Goal: Task Accomplishment & Management: Manage account settings

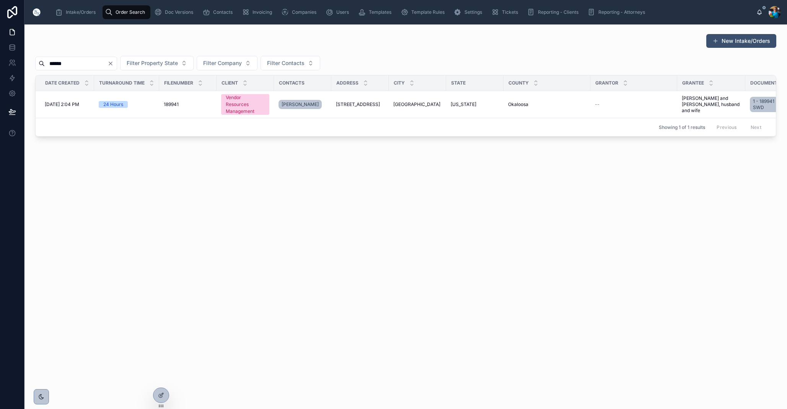
click at [108, 63] on input "******" at bounding box center [76, 63] width 63 height 11
click at [112, 65] on icon "Clear" at bounding box center [110, 63] width 3 height 3
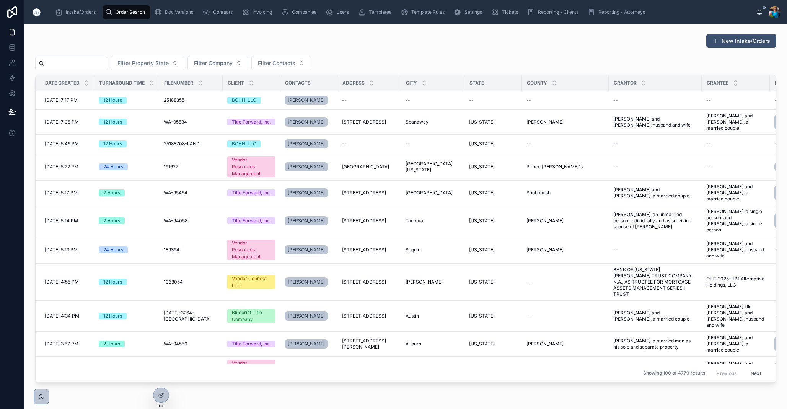
click at [108, 62] on input "text" at bounding box center [76, 63] width 63 height 11
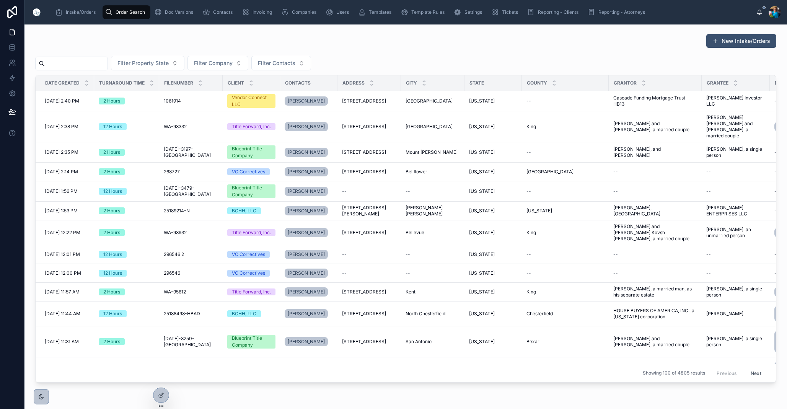
paste input "******"
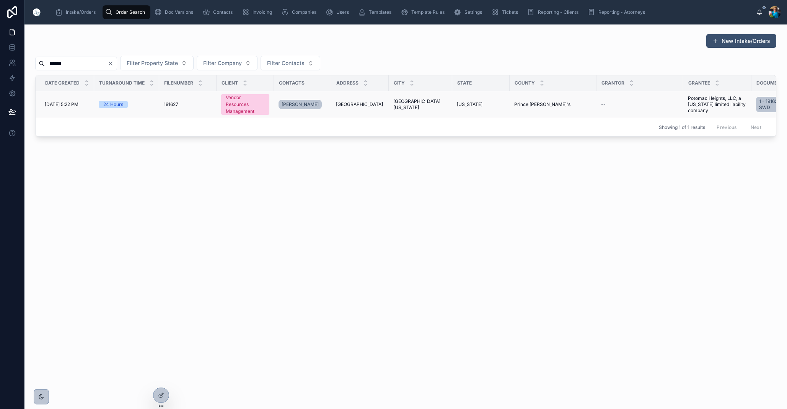
type input "******"
click at [424, 104] on span "[GEOGRAPHIC_DATA][US_STATE]" at bounding box center [420, 104] width 54 height 12
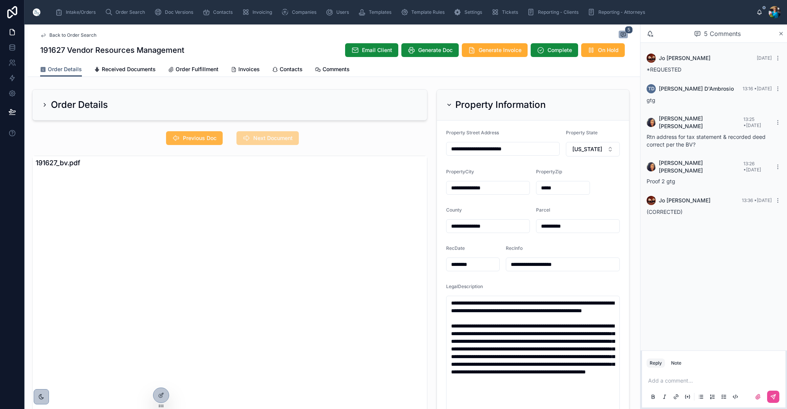
click at [192, 136] on span "Previous Doc" at bounding box center [200, 138] width 34 height 8
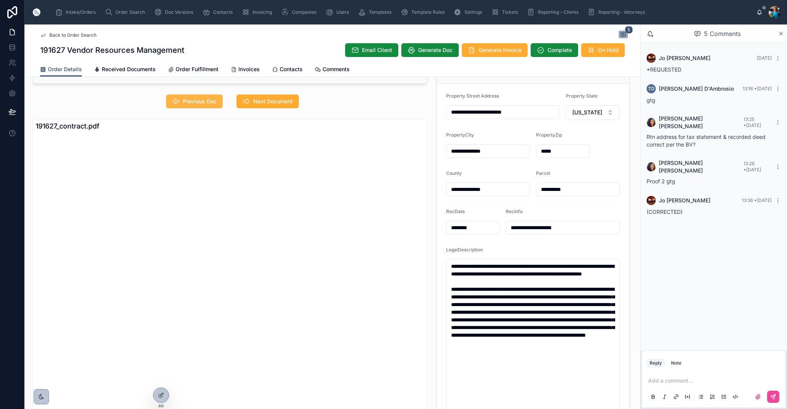
scroll to position [36, 0]
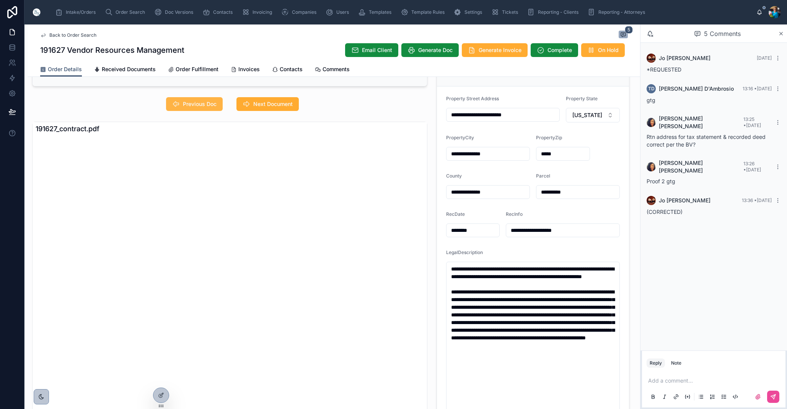
click at [190, 99] on button "Previous Doc" at bounding box center [194, 104] width 57 height 14
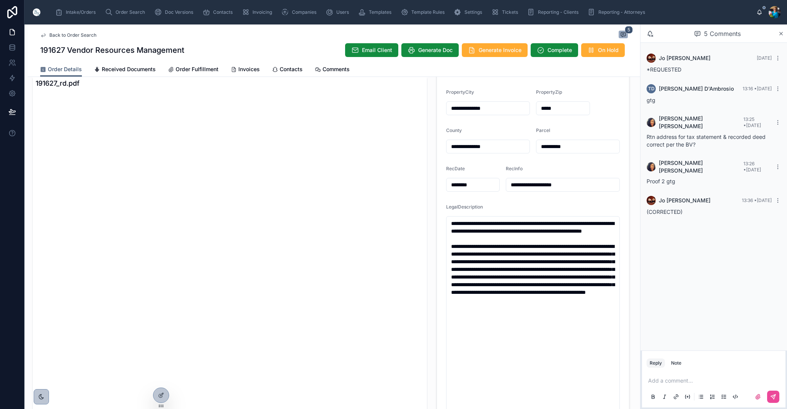
scroll to position [71, 0]
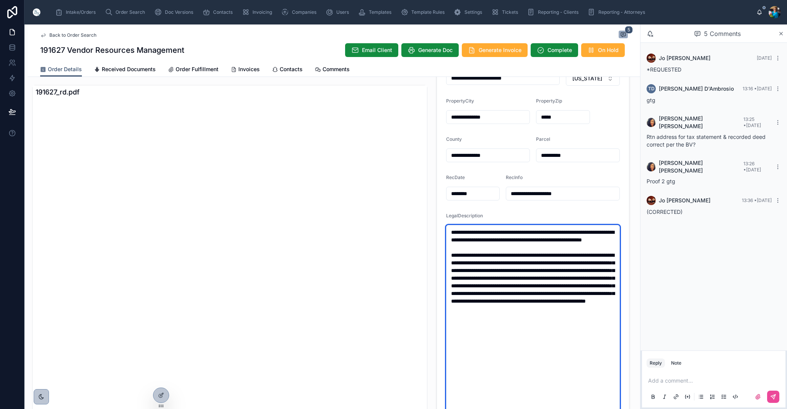
drag, startPoint x: 615, startPoint y: 333, endPoint x: 445, endPoint y: 231, distance: 198.6
click at [445, 231] on form "**********" at bounding box center [533, 260] width 192 height 421
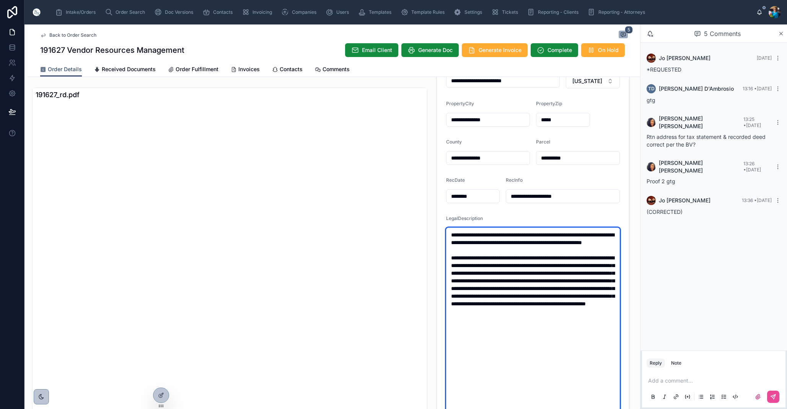
scroll to position [0, 0]
click at [536, 375] on textarea "**********" at bounding box center [533, 346] width 174 height 236
drag, startPoint x: 456, startPoint y: 234, endPoint x: 455, endPoint y: 239, distance: 4.7
click at [456, 235] on textarea "**********" at bounding box center [533, 346] width 174 height 236
type textarea "**********"
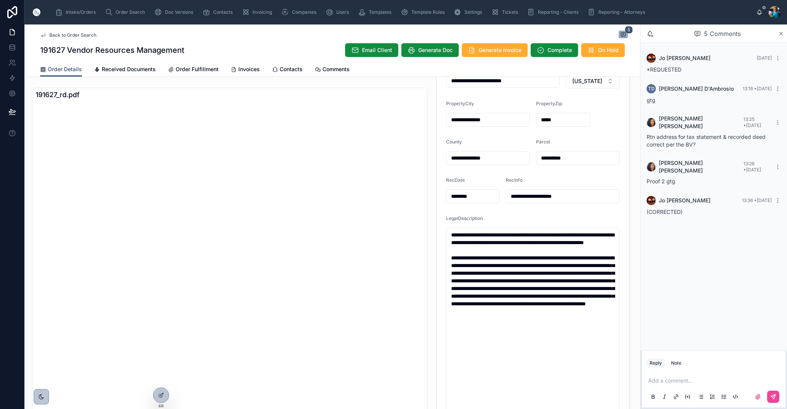
click at [662, 383] on p at bounding box center [715, 381] width 134 height 8
click at [684, 382] on span "**********" at bounding box center [675, 380] width 54 height 5
click at [774, 395] on icon at bounding box center [773, 397] width 5 height 5
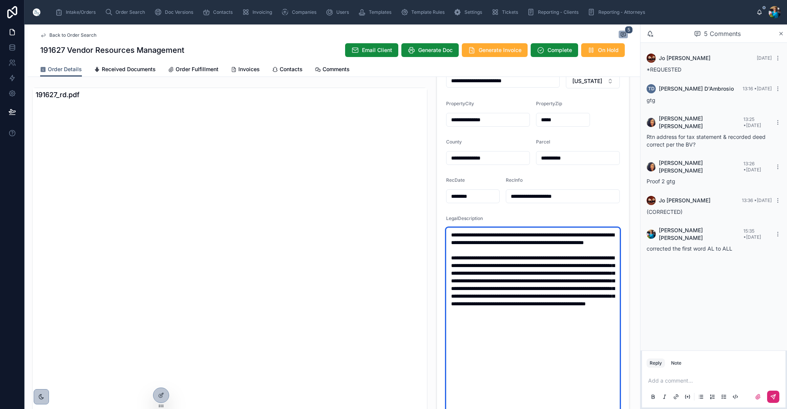
drag, startPoint x: 615, startPoint y: 336, endPoint x: 444, endPoint y: 235, distance: 197.8
click at [444, 235] on form "**********" at bounding box center [533, 262] width 192 height 421
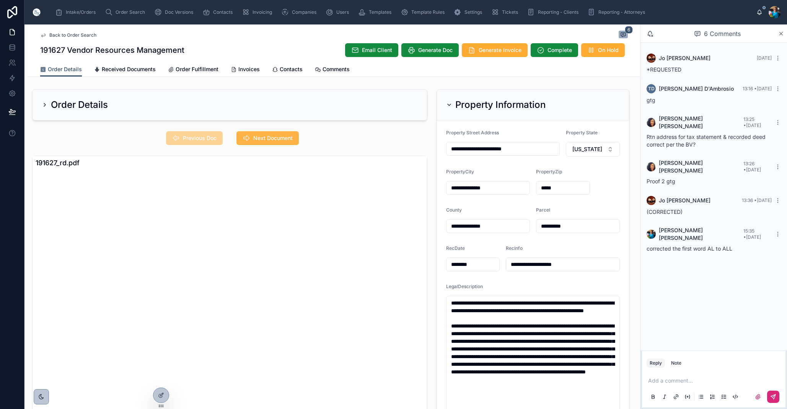
click at [264, 139] on span "Next Document" at bounding box center [272, 138] width 39 height 8
click at [449, 103] on icon at bounding box center [449, 105] width 6 height 6
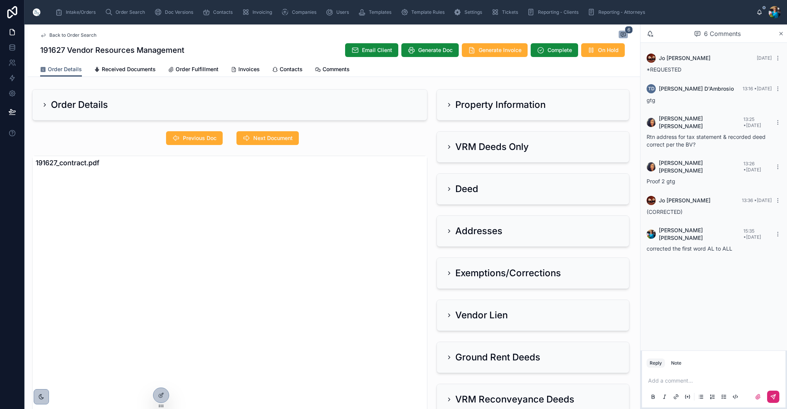
click at [453, 147] on div "VRM Deeds Only" at bounding box center [487, 147] width 83 height 12
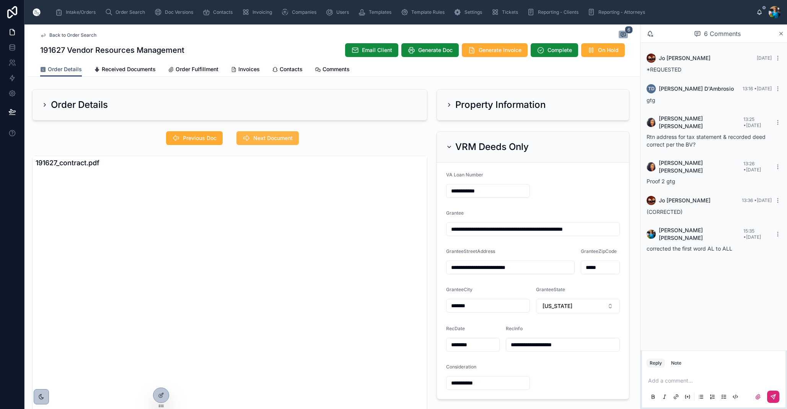
click at [261, 136] on span "Next Document" at bounding box center [272, 138] width 39 height 8
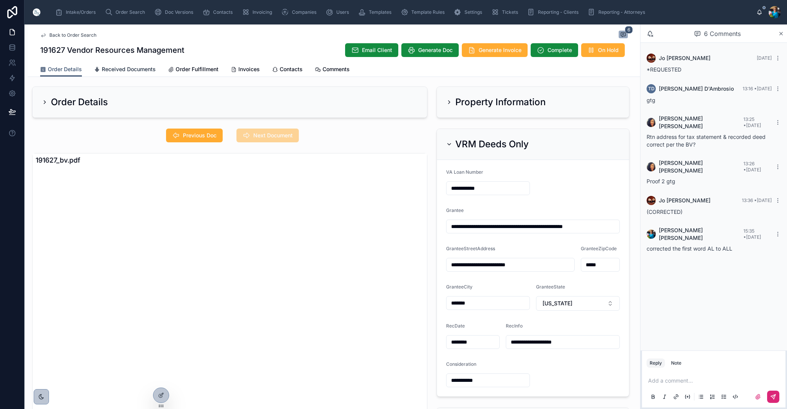
click at [123, 68] on span "Received Documents" at bounding box center [129, 69] width 54 height 8
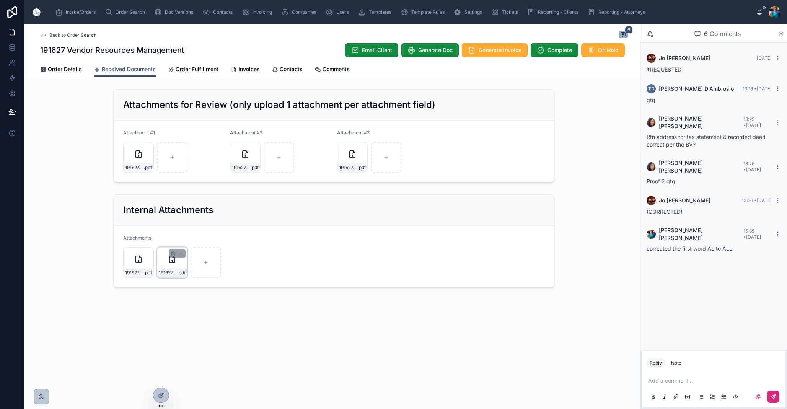
click at [162, 257] on div "191627_llc .pdf" at bounding box center [172, 262] width 31 height 31
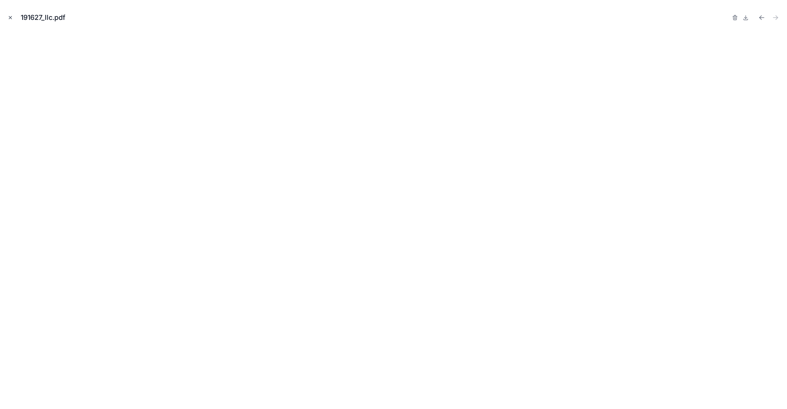
click at [11, 18] on icon "Close modal" at bounding box center [10, 17] width 5 height 5
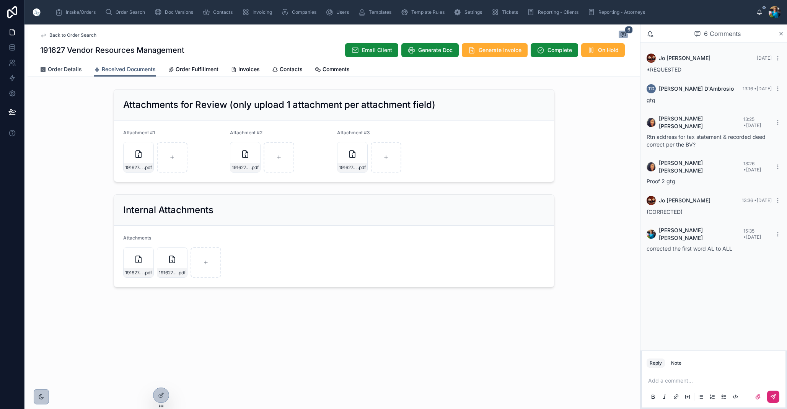
click at [55, 70] on span "Order Details" at bounding box center [65, 69] width 34 height 8
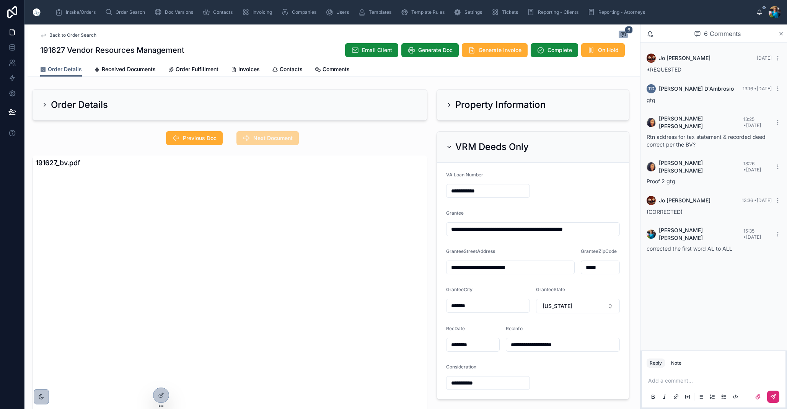
click at [448, 145] on icon at bounding box center [449, 147] width 6 height 6
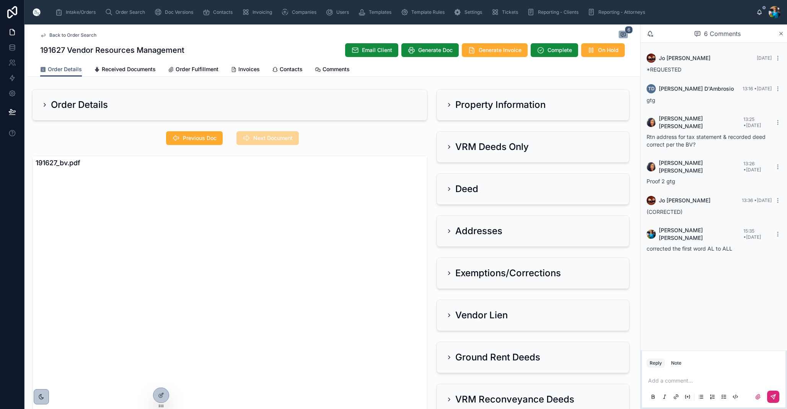
click at [450, 229] on icon at bounding box center [449, 231] width 6 height 6
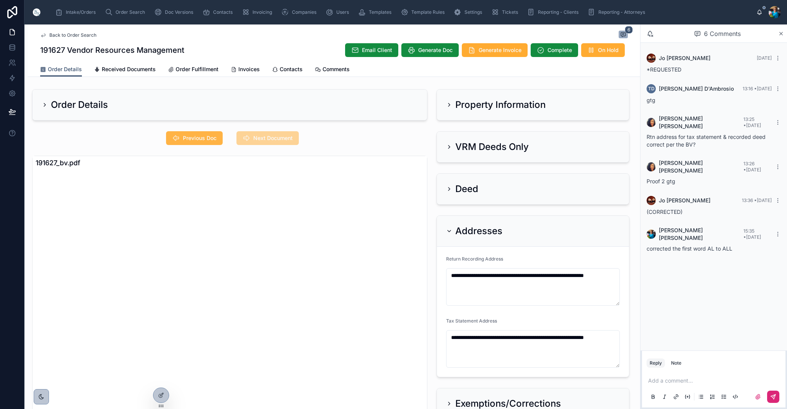
click at [202, 140] on span "Previous Doc" at bounding box center [200, 138] width 34 height 8
click at [448, 229] on icon at bounding box center [449, 231] width 6 height 6
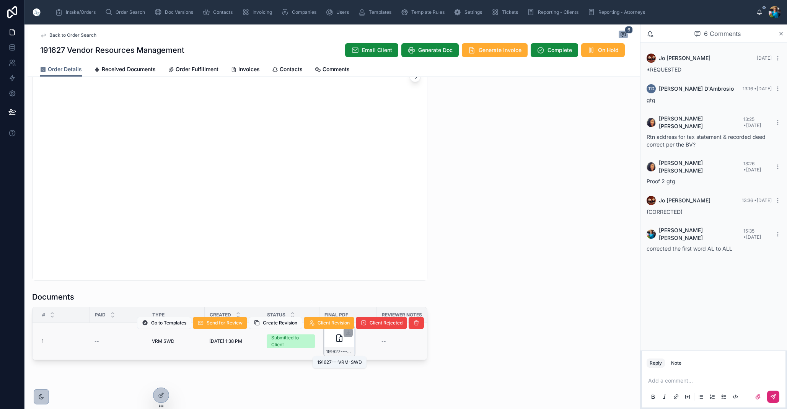
click at [348, 353] on span "191627---VRM-SWD" at bounding box center [339, 352] width 27 height 6
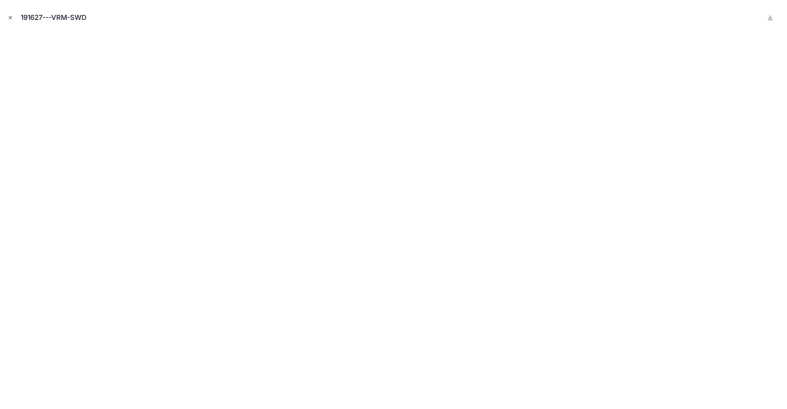
click at [11, 17] on icon "Close modal" at bounding box center [10, 17] width 5 height 5
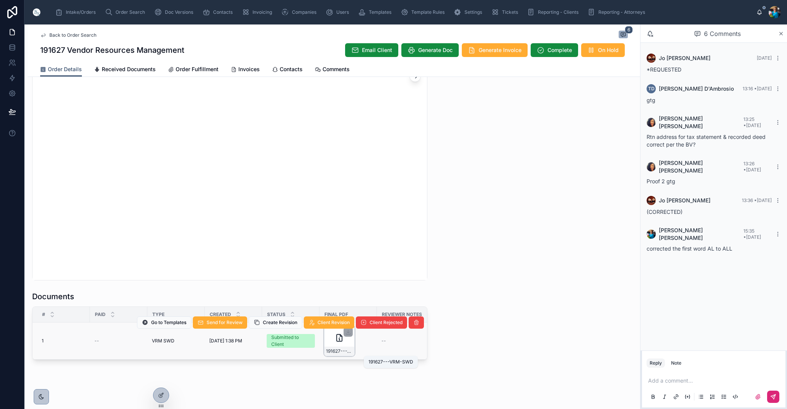
click at [333, 351] on span "191627---VRM-SWD" at bounding box center [339, 351] width 27 height 6
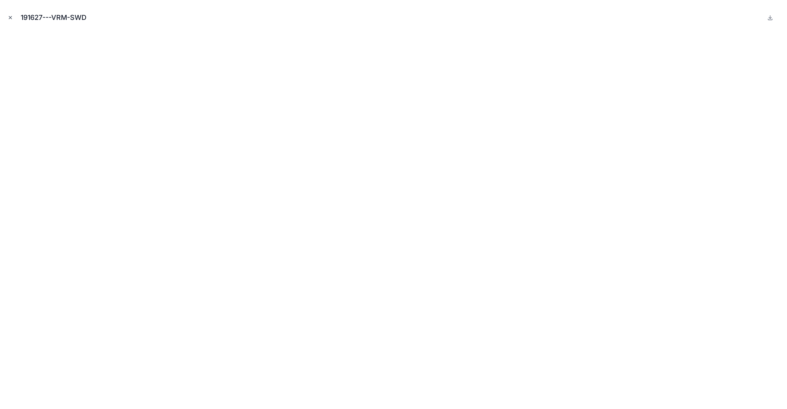
click at [9, 15] on icon "Close modal" at bounding box center [10, 17] width 5 height 5
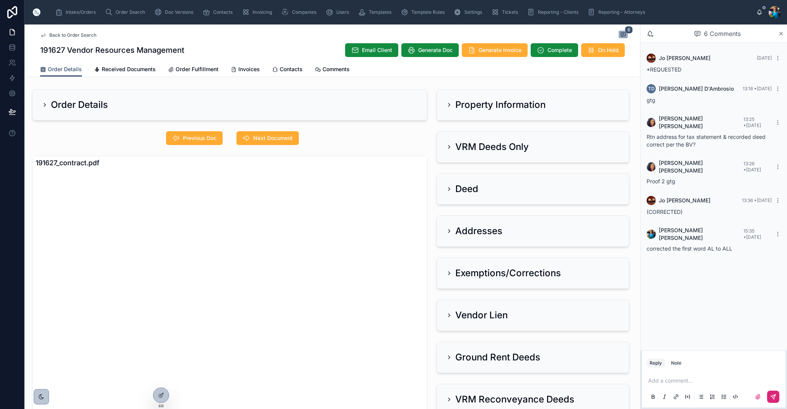
scroll to position [0, 0]
click at [450, 106] on icon at bounding box center [449, 104] width 6 height 6
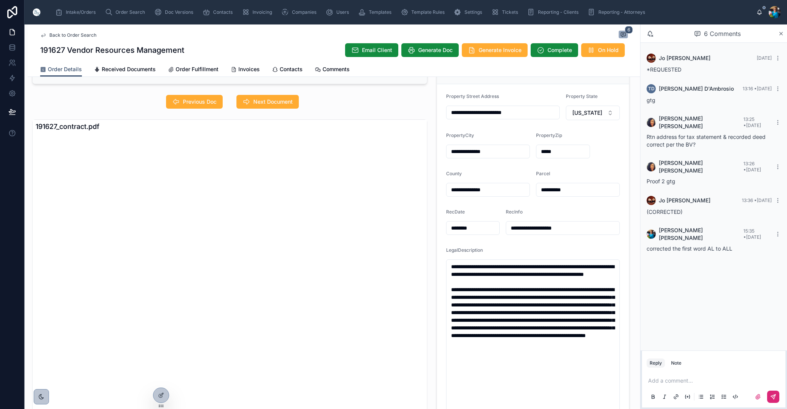
scroll to position [37, 0]
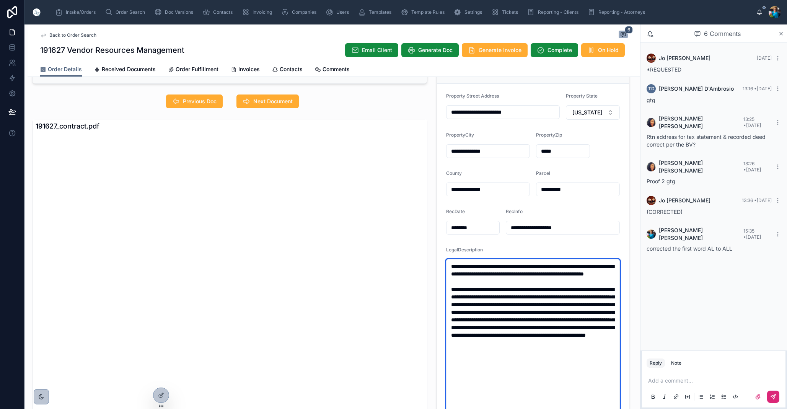
drag, startPoint x: 456, startPoint y: 267, endPoint x: 468, endPoint y: 279, distance: 17.0
click at [458, 269] on textarea "**********" at bounding box center [533, 377] width 174 height 236
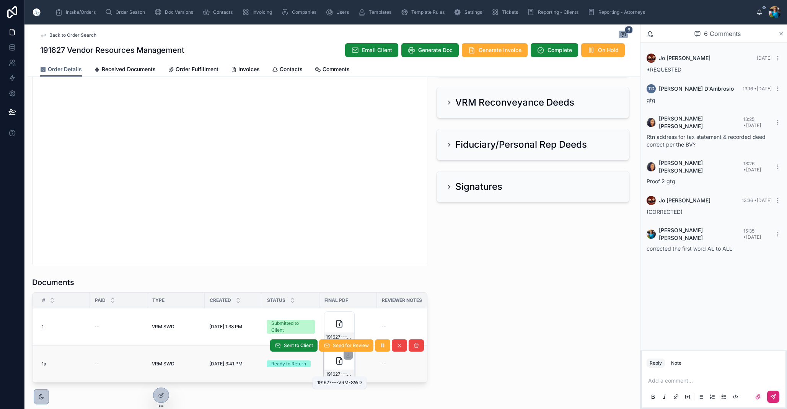
scroll to position [713, 0]
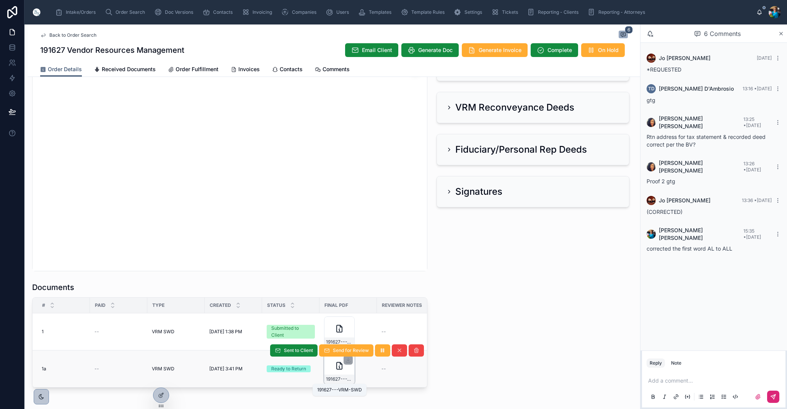
type textarea "**********"
click at [344, 380] on span "191627---VRM-SWD" at bounding box center [339, 379] width 27 height 6
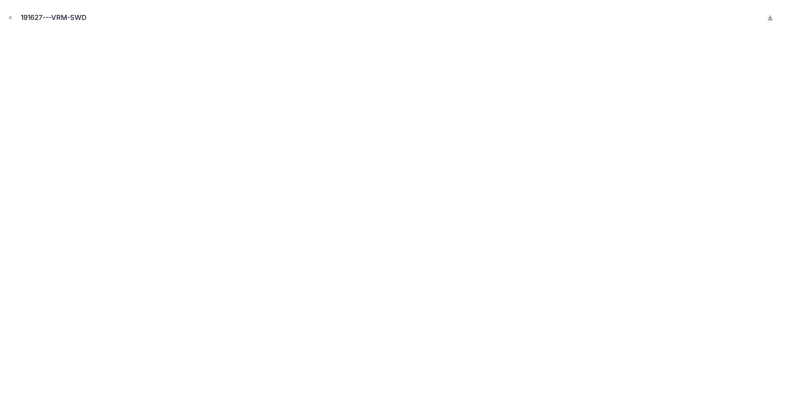
click at [770, 18] on icon at bounding box center [770, 17] width 3 height 1
click at [10, 18] on icon "Close modal" at bounding box center [10, 17] width 5 height 5
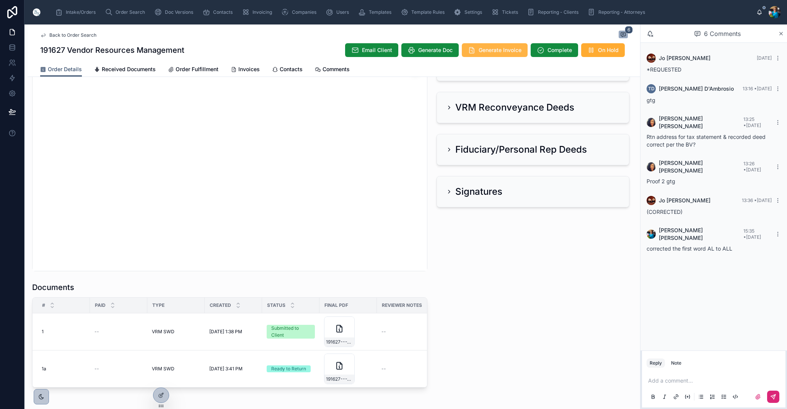
click at [492, 51] on span "Generate Invoice" at bounding box center [500, 50] width 43 height 8
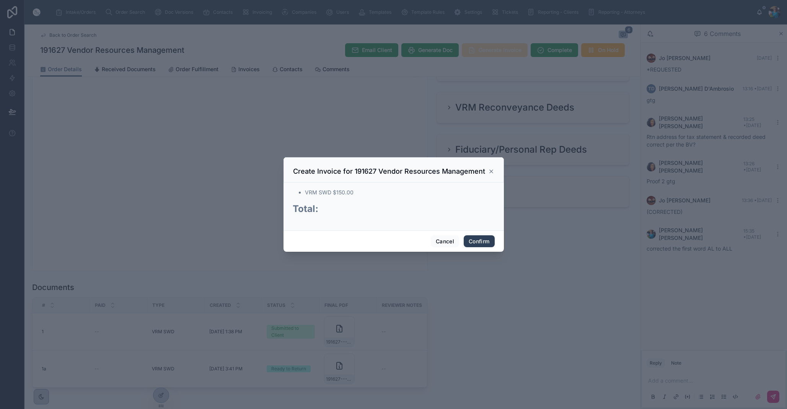
click at [479, 240] on button "Confirm" at bounding box center [479, 241] width 31 height 12
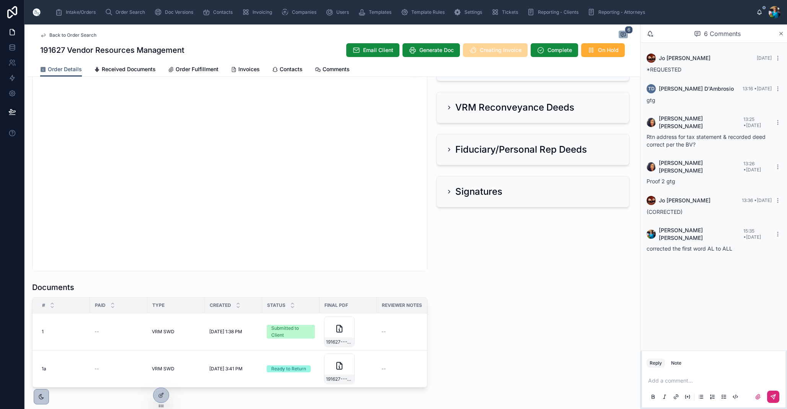
click at [296, 381] on td "Ready to Return" at bounding box center [290, 369] width 57 height 37
click at [291, 352] on span "Sent to Client" at bounding box center [298, 350] width 29 height 6
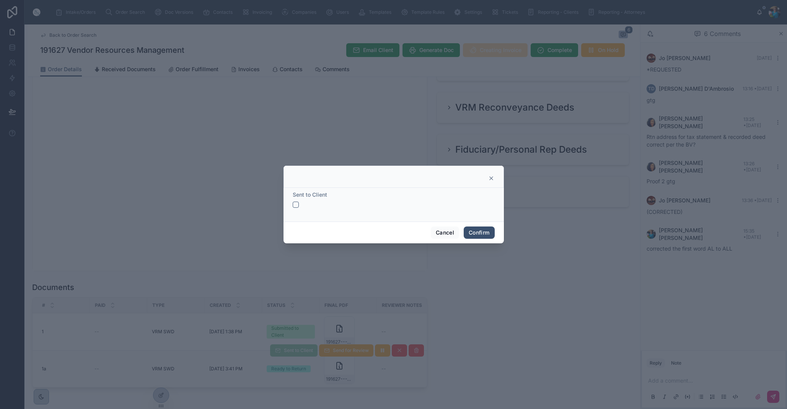
drag, startPoint x: 295, startPoint y: 203, endPoint x: 318, endPoint y: 211, distance: 25.0
click at [295, 204] on button "button" at bounding box center [296, 205] width 6 height 6
drag, startPoint x: 477, startPoint y: 231, endPoint x: 465, endPoint y: 253, distance: 25.5
click at [476, 232] on button "Confirm" at bounding box center [479, 233] width 31 height 12
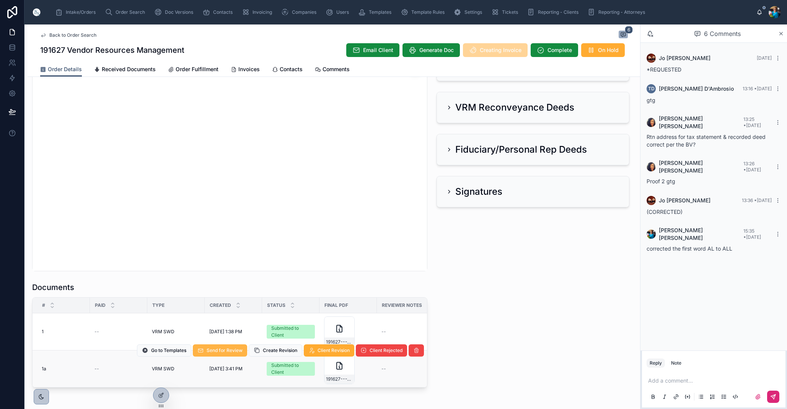
click at [214, 349] on span "Send for Review" at bounding box center [225, 350] width 36 height 6
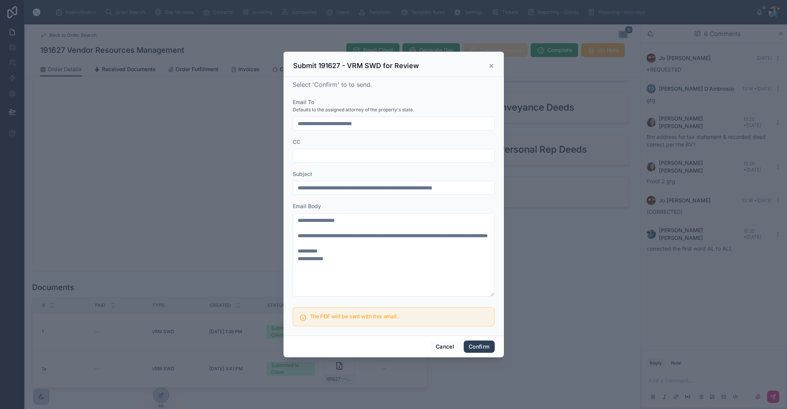
click at [483, 347] on button "Confirm" at bounding box center [479, 347] width 31 height 12
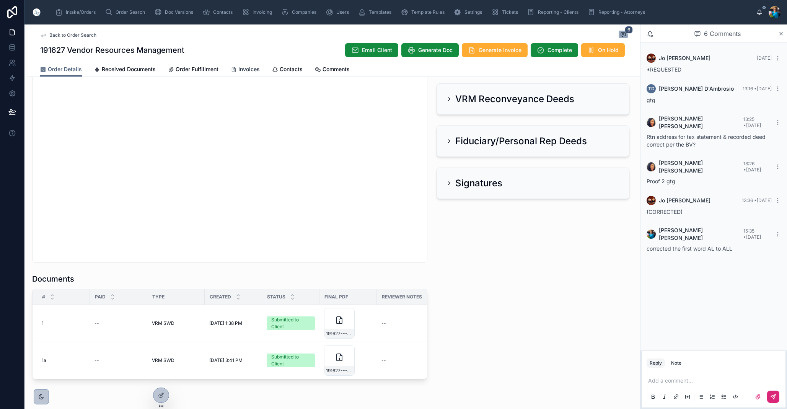
scroll to position [721, 0]
click at [244, 71] on span "Invoices" at bounding box center [248, 69] width 21 height 8
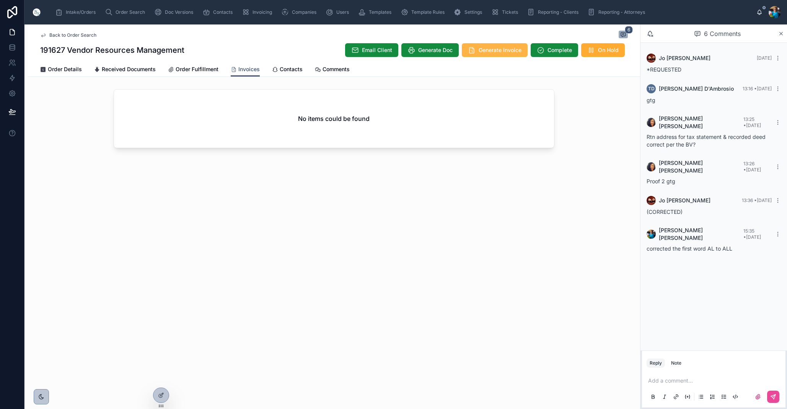
click at [493, 47] on span "Generate Invoice" at bounding box center [500, 50] width 43 height 8
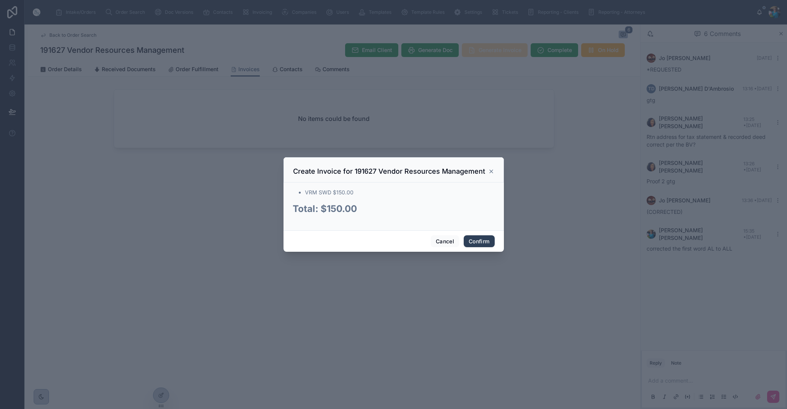
click at [477, 243] on button "Confirm" at bounding box center [479, 241] width 31 height 12
drag, startPoint x: 477, startPoint y: 243, endPoint x: 473, endPoint y: 242, distance: 4.4
click at [477, 243] on span "Confirm" at bounding box center [479, 241] width 31 height 12
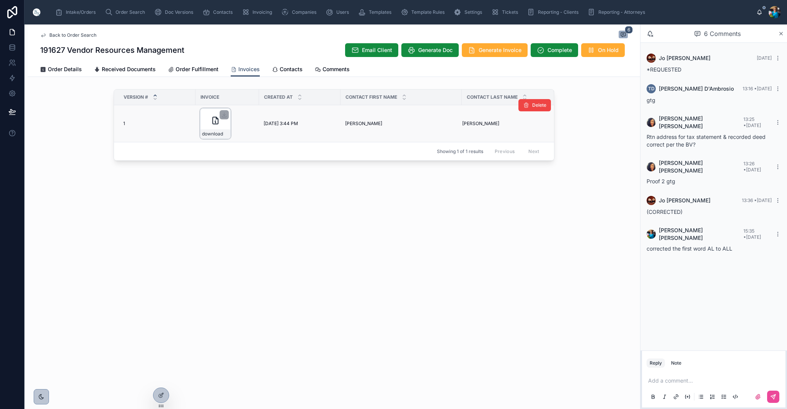
drag, startPoint x: 223, startPoint y: 115, endPoint x: 223, endPoint y: 126, distance: 10.7
click at [223, 116] on icon at bounding box center [224, 115] width 6 height 6
click at [135, 12] on span "Order Search" at bounding box center [130, 12] width 29 height 6
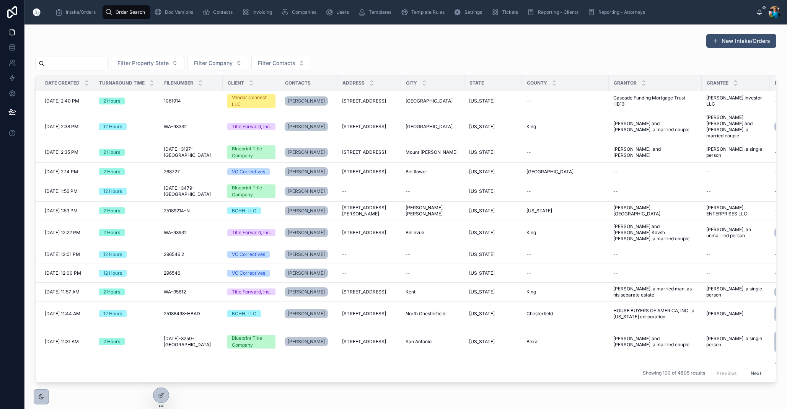
click at [104, 62] on input "text" at bounding box center [76, 63] width 63 height 11
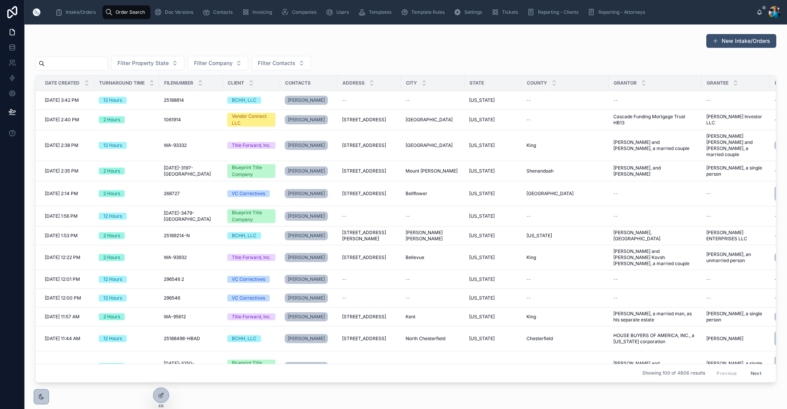
paste input "******"
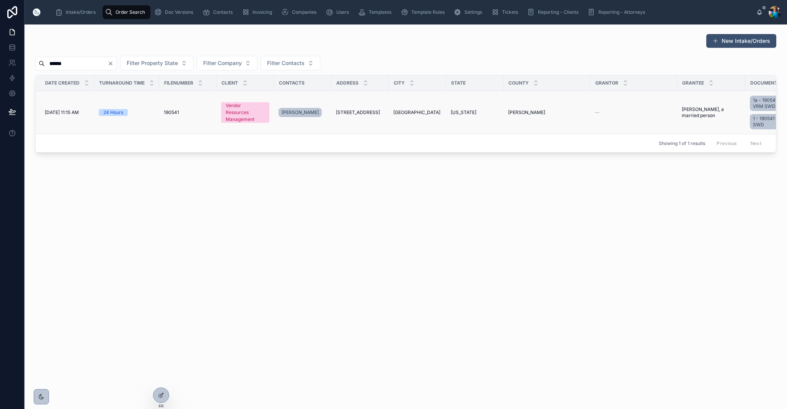
type input "******"
click at [409, 113] on span "[GEOGRAPHIC_DATA]" at bounding box center [416, 112] width 47 height 6
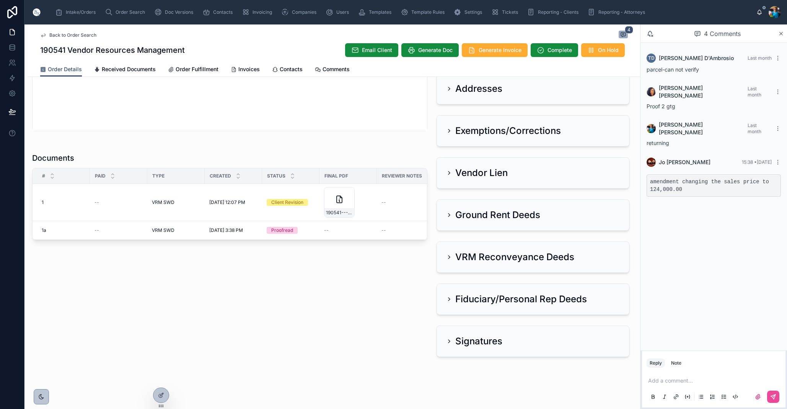
scroll to position [434, 0]
click at [312, 222] on span "Edit" at bounding box center [315, 221] width 8 height 6
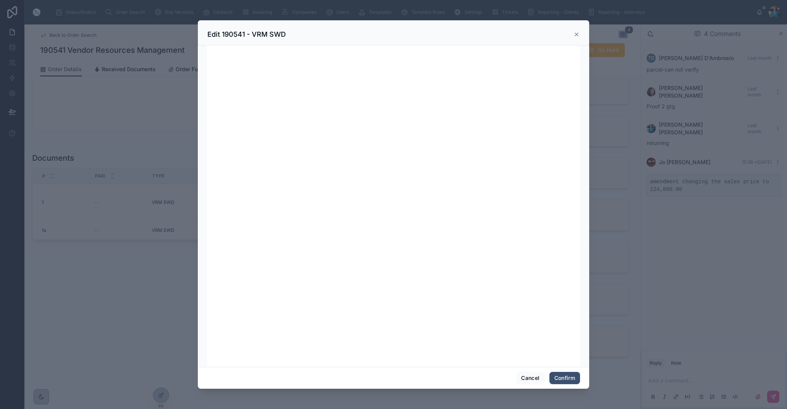
scroll to position [0, 0]
click at [553, 377] on button "Confirm" at bounding box center [564, 378] width 31 height 12
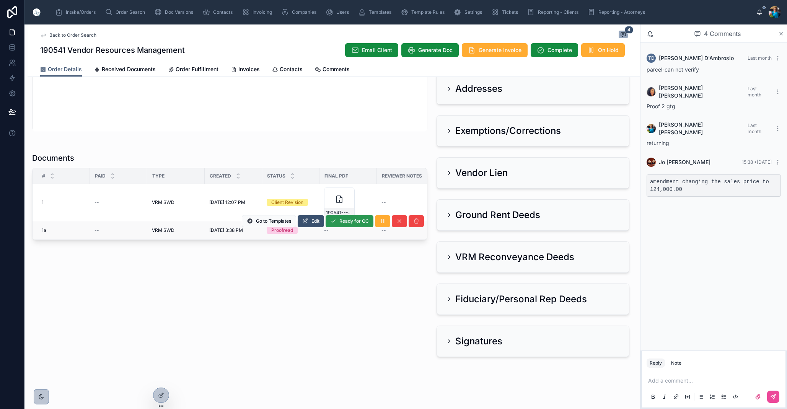
click at [342, 223] on span "Ready for QC" at bounding box center [353, 221] width 29 height 6
click at [344, 220] on span "Finalize Document" at bounding box center [348, 221] width 41 height 6
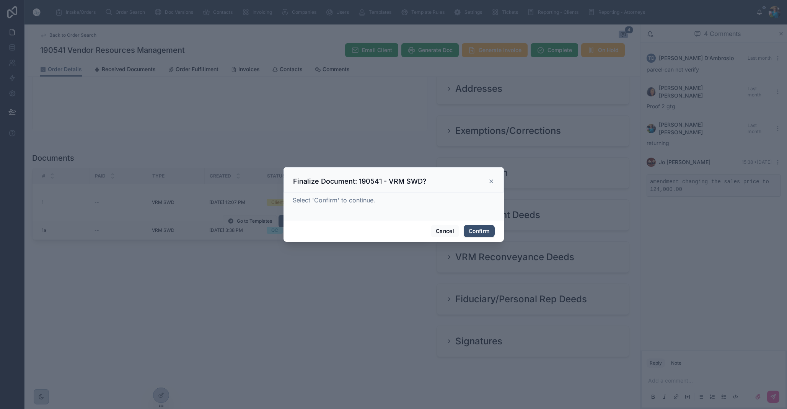
drag, startPoint x: 478, startPoint y: 231, endPoint x: 471, endPoint y: 238, distance: 8.9
click at [477, 232] on button "Confirm" at bounding box center [479, 231] width 31 height 12
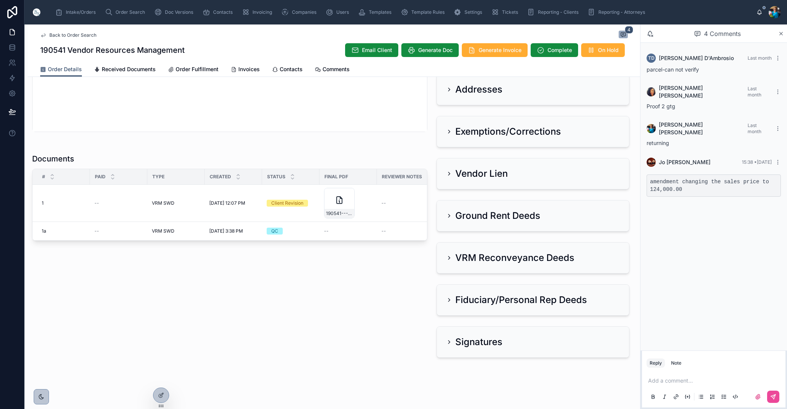
click at [657, 383] on p at bounding box center [715, 381] width 134 height 8
click at [773, 395] on icon at bounding box center [773, 397] width 6 height 6
click at [124, 13] on span "Order Search" at bounding box center [130, 12] width 29 height 6
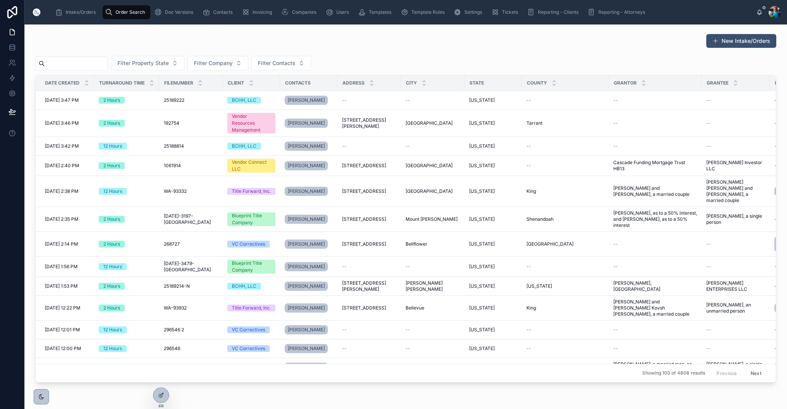
click at [106, 62] on input "text" at bounding box center [76, 63] width 63 height 11
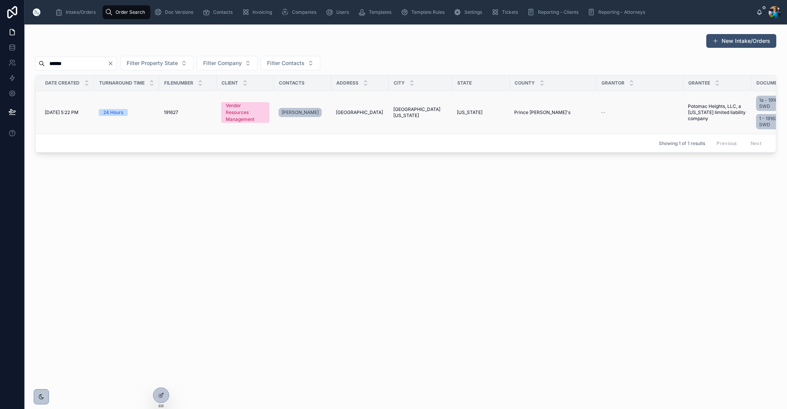
type input "******"
click at [453, 111] on td "[US_STATE]" at bounding box center [480, 112] width 57 height 43
click at [424, 112] on span "[GEOGRAPHIC_DATA][US_STATE]" at bounding box center [420, 112] width 54 height 12
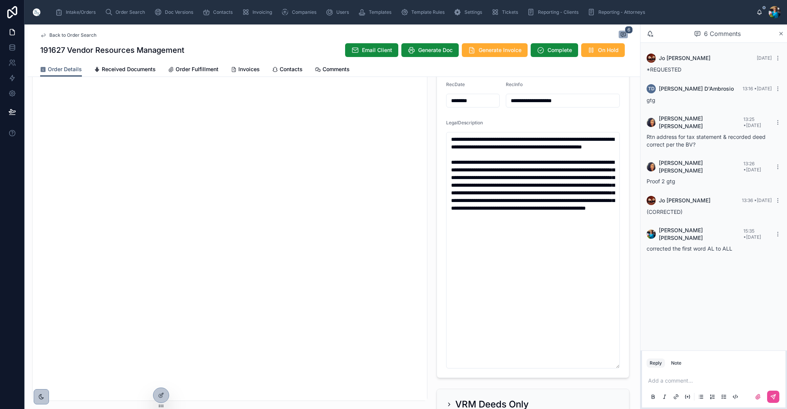
scroll to position [169, 0]
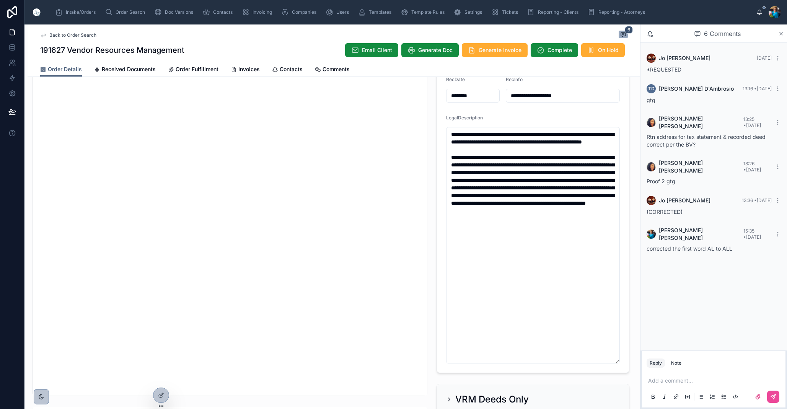
click at [655, 381] on p at bounding box center [715, 381] width 134 height 8
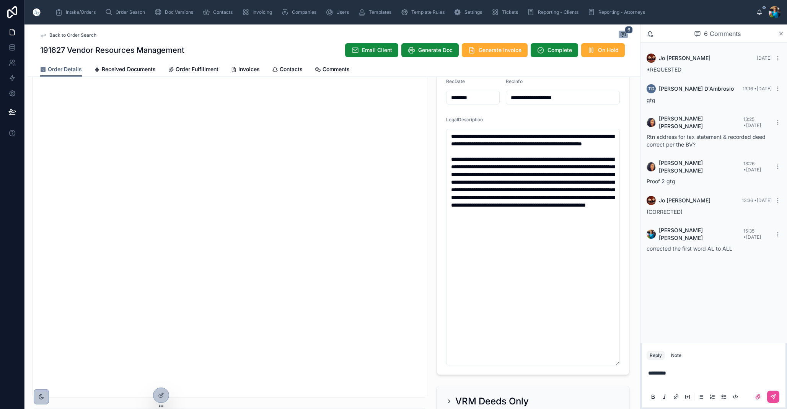
drag, startPoint x: 773, startPoint y: 397, endPoint x: 719, endPoint y: 381, distance: 56.3
click at [773, 396] on icon at bounding box center [773, 397] width 6 height 6
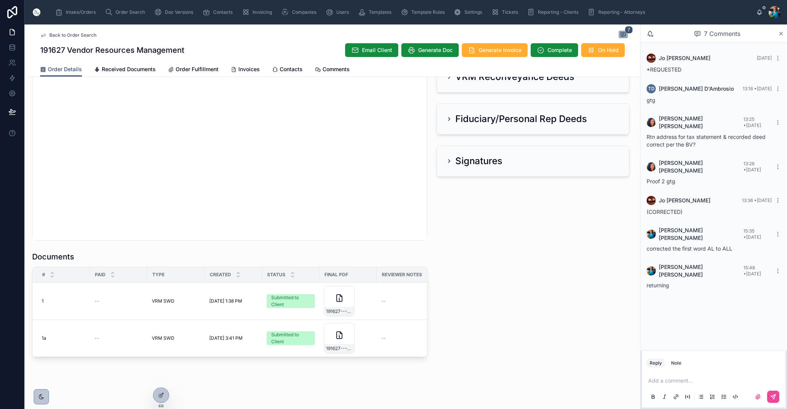
scroll to position [0, 0]
click at [126, 11] on span "Order Search" at bounding box center [130, 12] width 29 height 6
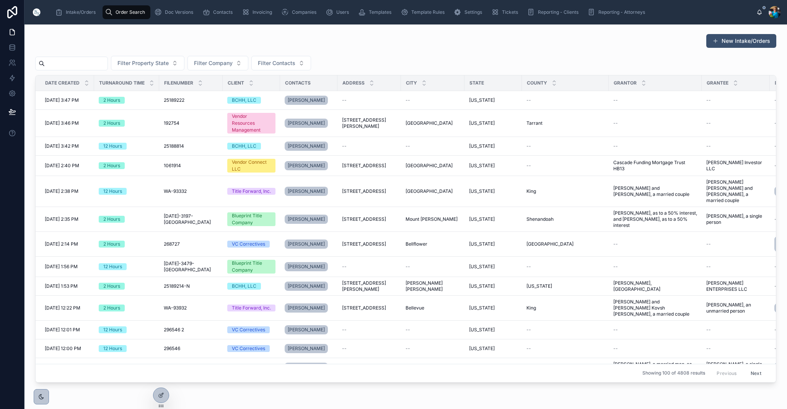
click at [108, 62] on input "text" at bounding box center [76, 63] width 63 height 11
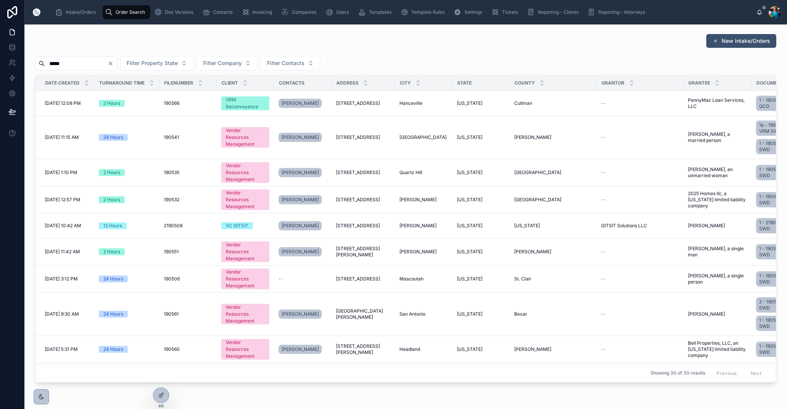
type input "******"
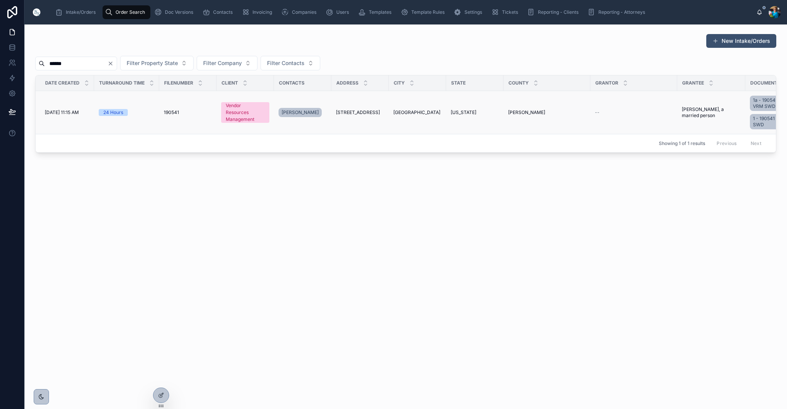
click at [347, 110] on span "[STREET_ADDRESS]" at bounding box center [358, 112] width 44 height 6
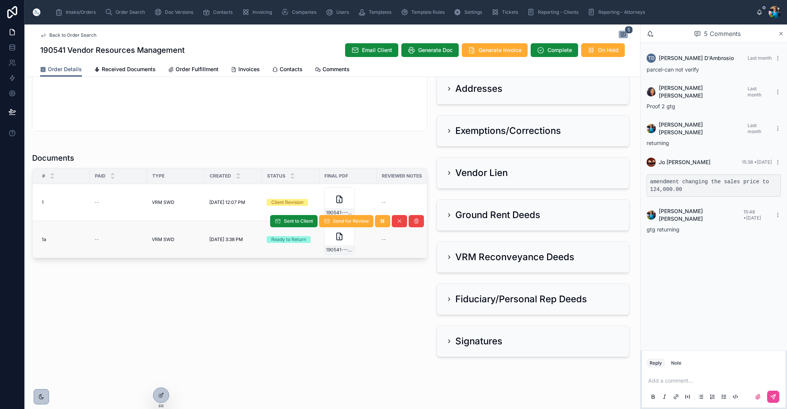
scroll to position [434, 0]
click at [342, 249] on span "190541---VRM-SWD" at bounding box center [339, 250] width 27 height 6
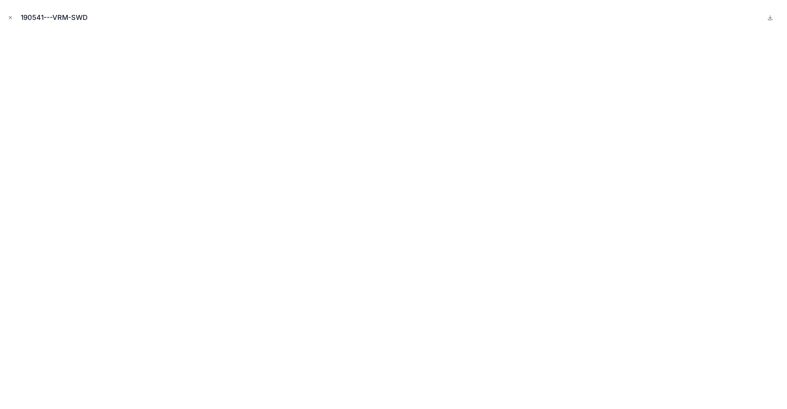
drag, startPoint x: 9, startPoint y: 16, endPoint x: 22, endPoint y: 31, distance: 19.3
click at [9, 16] on icon "Close modal" at bounding box center [10, 17] width 3 height 3
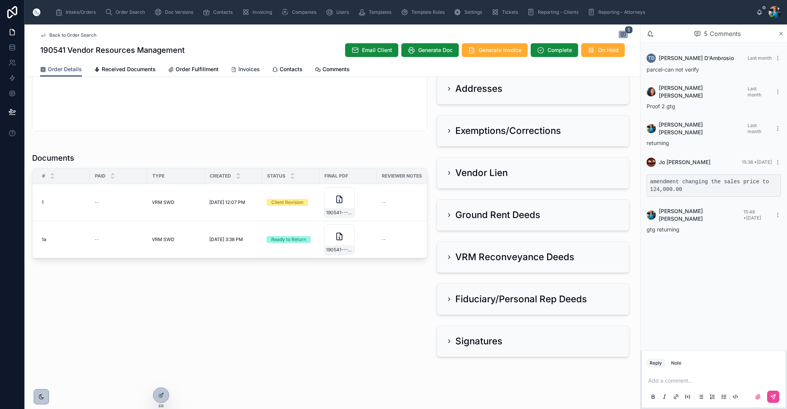
click at [247, 69] on span "Invoices" at bounding box center [248, 69] width 21 height 8
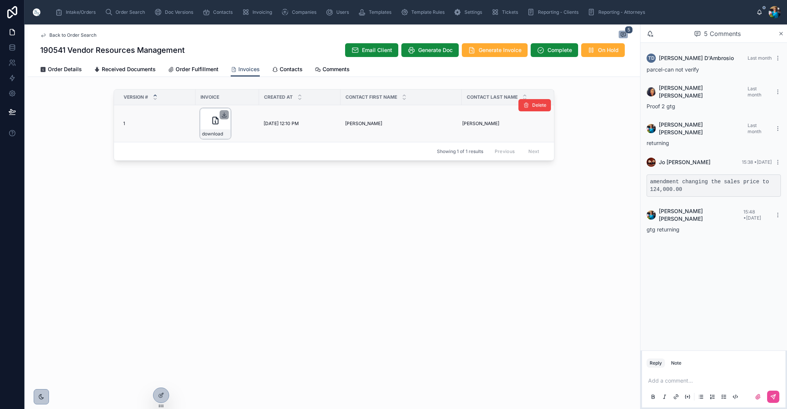
click at [223, 114] on icon at bounding box center [224, 115] width 6 height 6
click at [122, 8] on div "Order Search" at bounding box center [126, 12] width 43 height 12
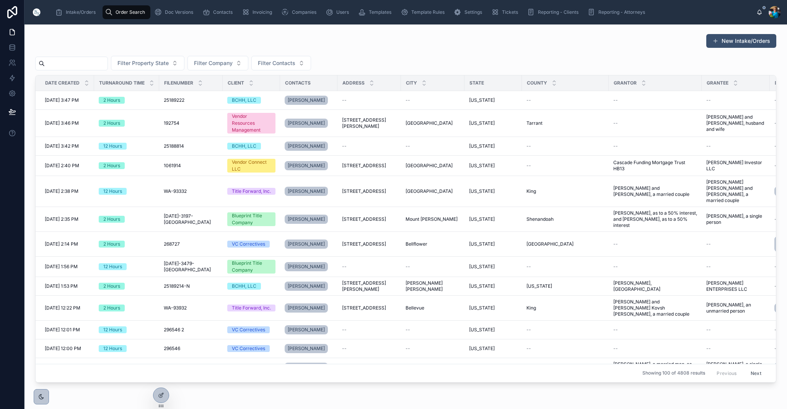
click at [94, 65] on input "text" at bounding box center [76, 63] width 63 height 11
paste input "******"
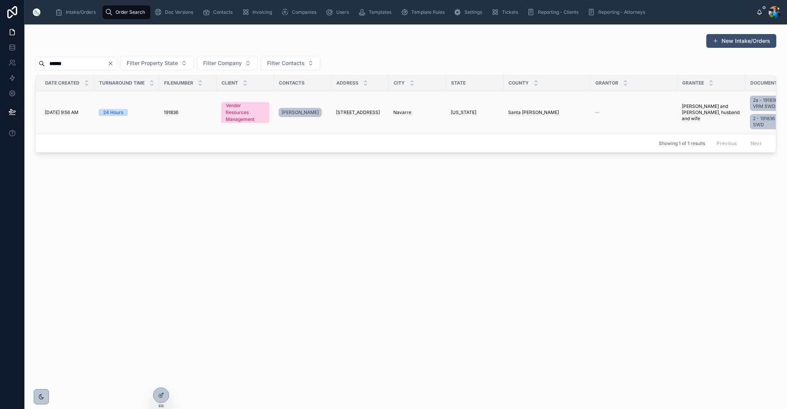
type input "******"
click at [380, 111] on span "[STREET_ADDRESS]" at bounding box center [358, 112] width 44 height 6
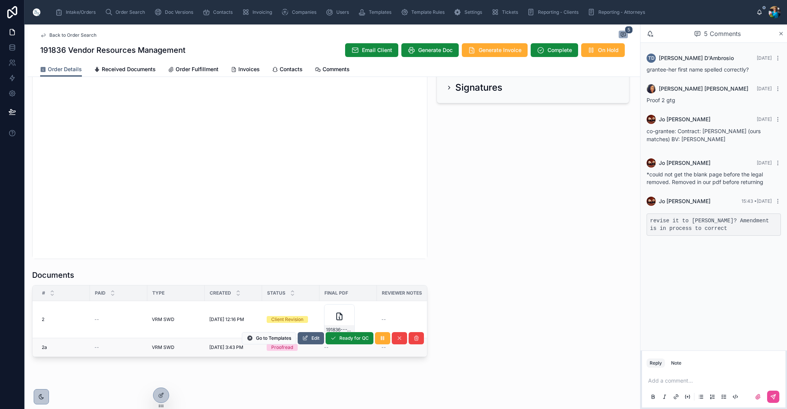
click at [309, 339] on button "Edit" at bounding box center [311, 338] width 26 height 12
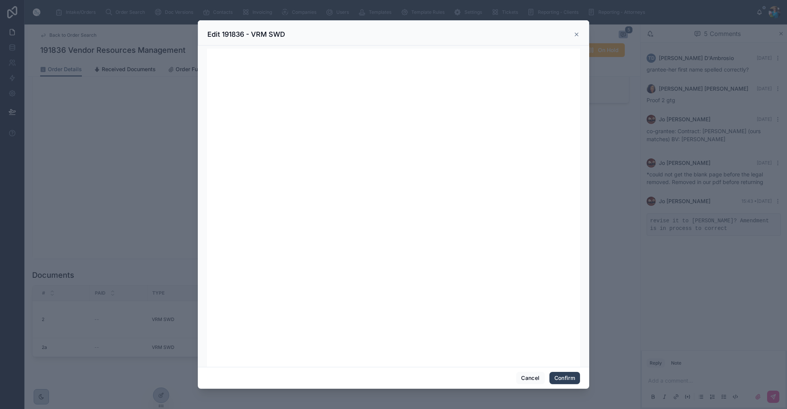
click at [569, 378] on button "Confirm" at bounding box center [564, 378] width 31 height 12
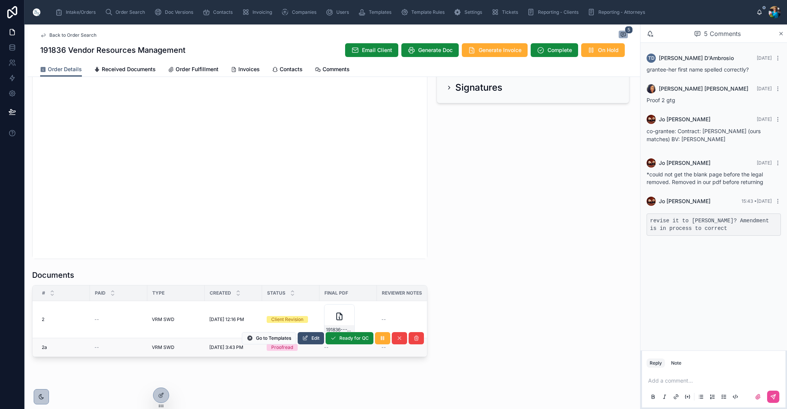
scroll to position [0, 0]
click at [346, 339] on span "Ready for QC" at bounding box center [353, 338] width 29 height 6
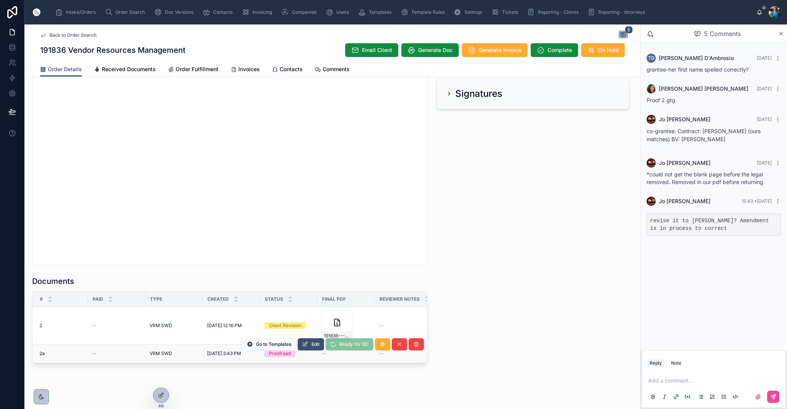
scroll to position [0, 0]
click at [347, 346] on span "Finalize Document" at bounding box center [348, 344] width 41 height 6
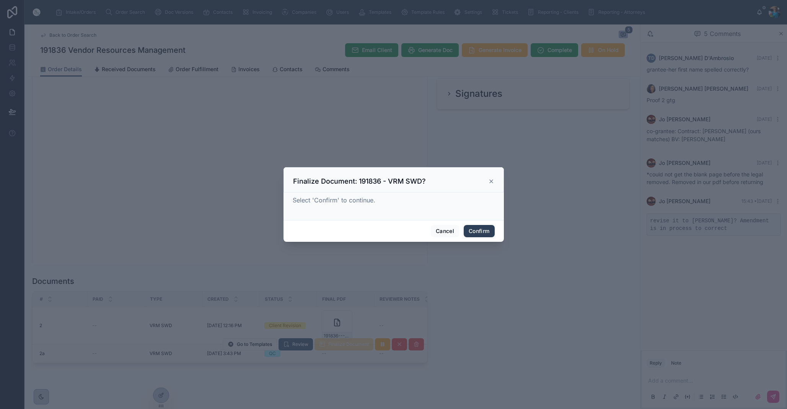
click at [478, 233] on button "Confirm" at bounding box center [479, 231] width 31 height 12
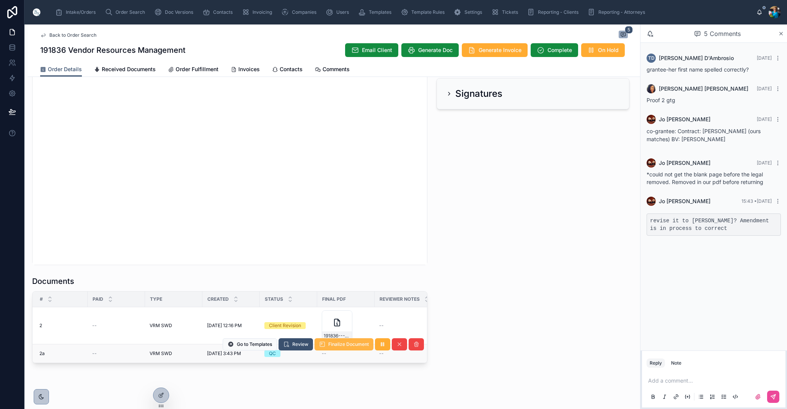
scroll to position [720, 0]
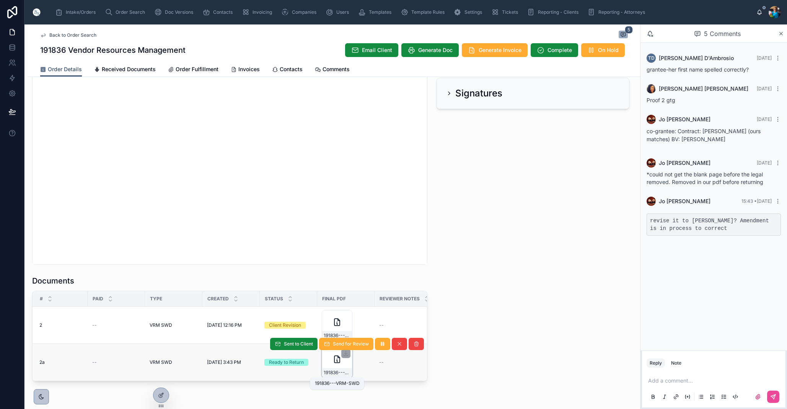
click at [344, 373] on span "191836---VRM-SWD" at bounding box center [337, 373] width 27 height 6
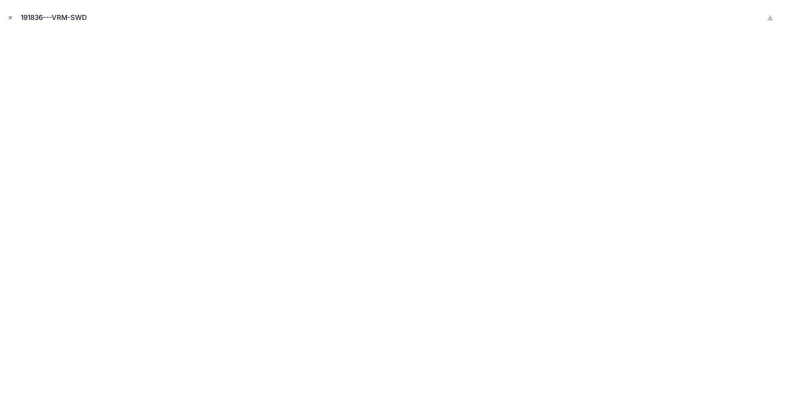
click at [9, 17] on icon "Close modal" at bounding box center [10, 17] width 5 height 5
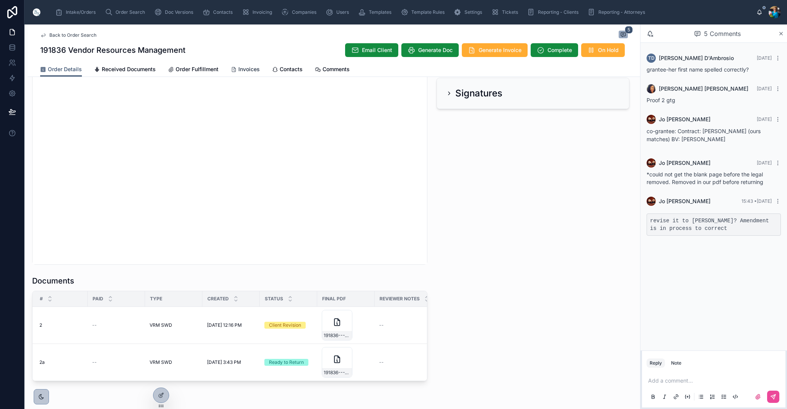
click at [248, 69] on span "Invoices" at bounding box center [248, 69] width 21 height 8
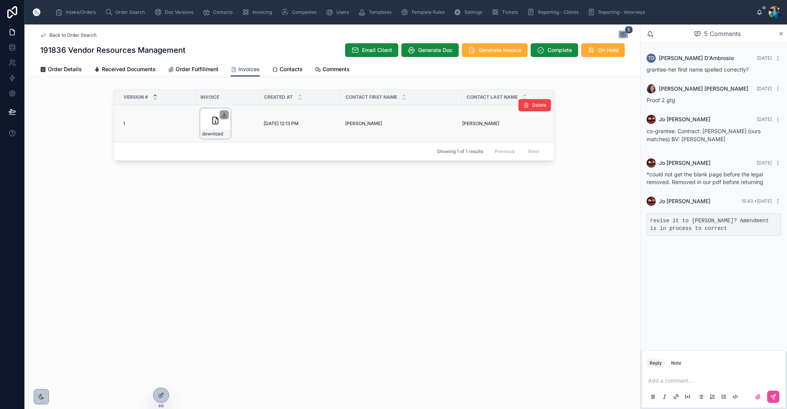
click at [225, 112] on icon at bounding box center [224, 115] width 6 height 6
